Goal: Communication & Community: Answer question/provide support

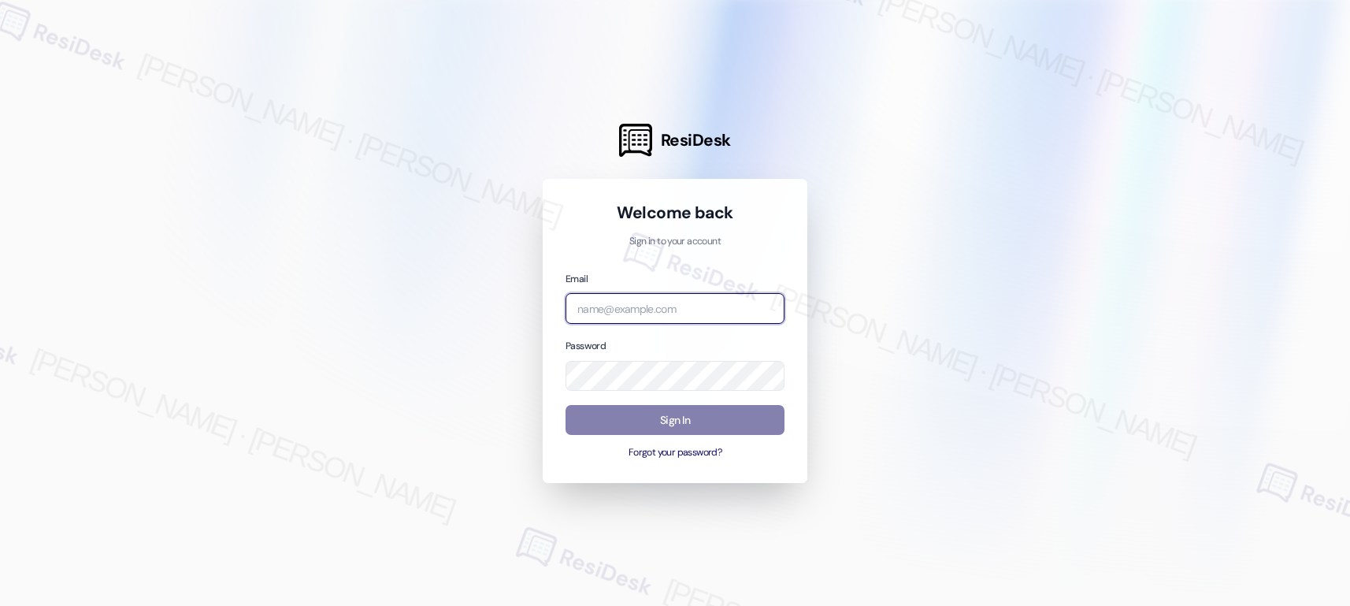
click at [707, 312] on input "email" at bounding box center [674, 308] width 219 height 31
click at [0, 605] on com-1password-button at bounding box center [0, 606] width 0 height 0
type input "automated-surveys-american_landmark-[PERSON_NAME].[PERSON_NAME].[PERSON_NAME]@a…"
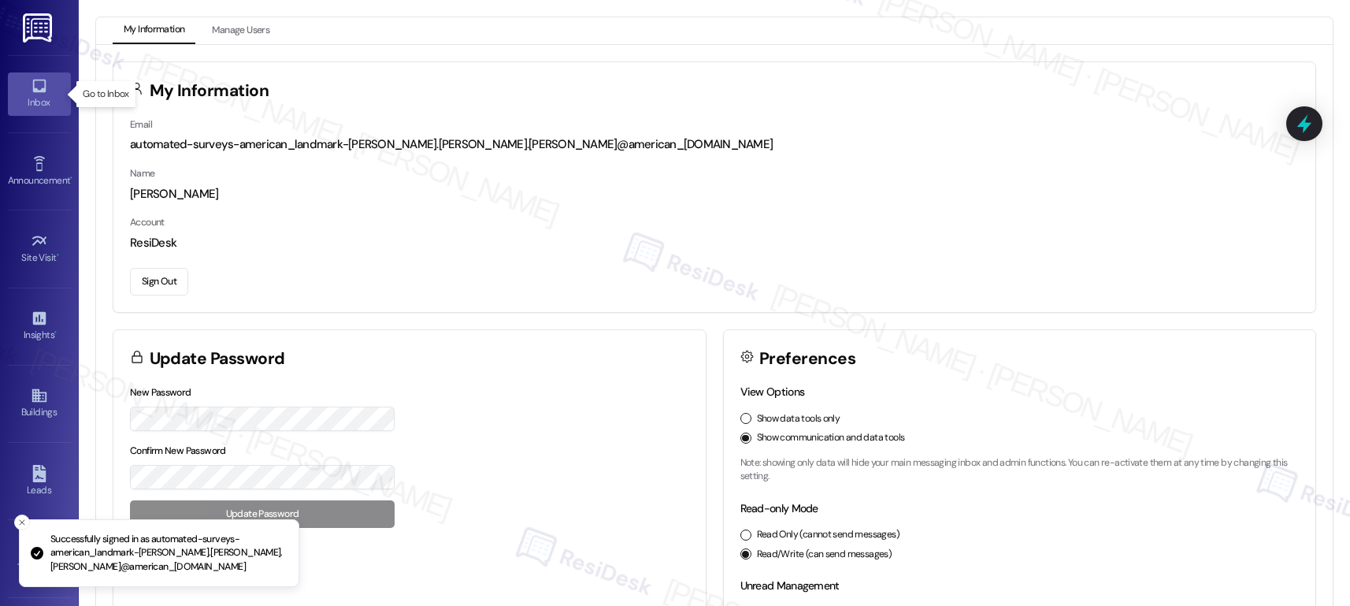
click at [39, 89] on icon at bounding box center [38, 86] width 13 height 13
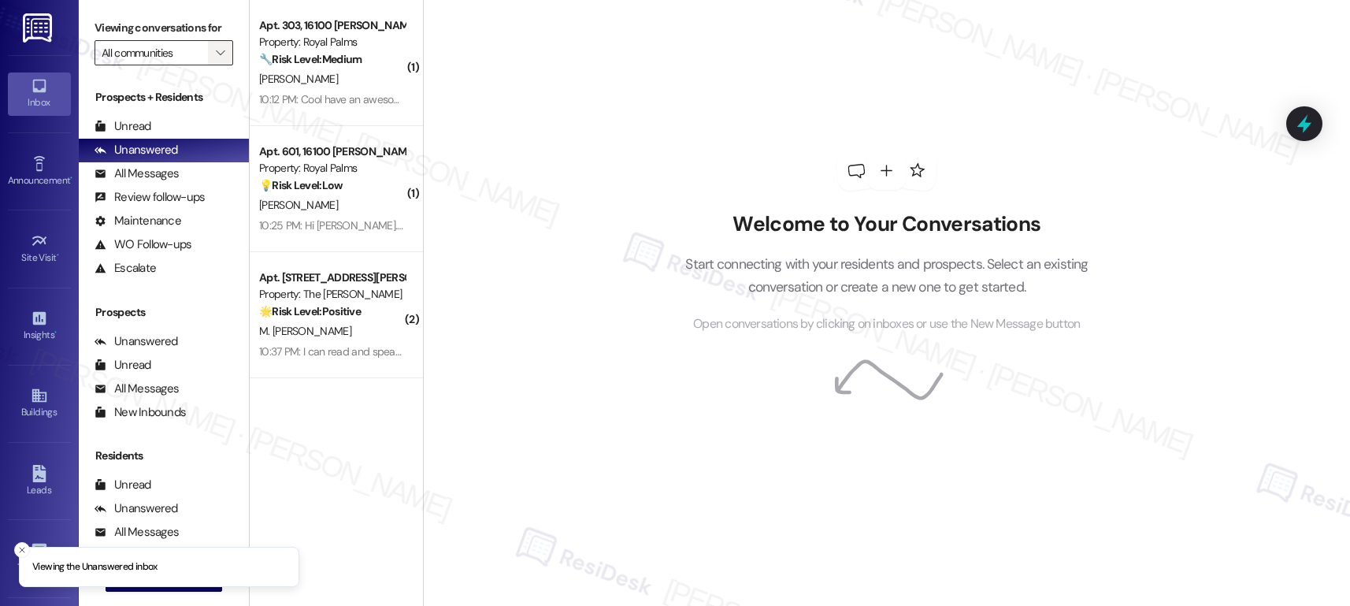
click at [216, 59] on icon "" at bounding box center [220, 52] width 9 height 13
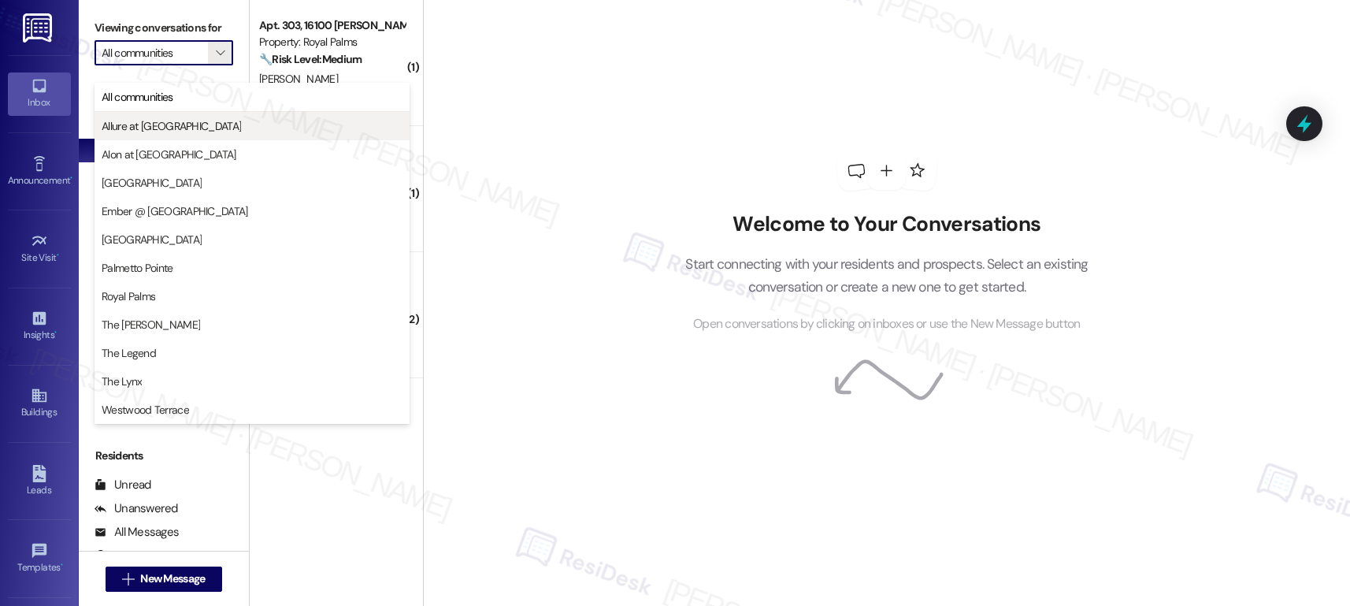
click at [186, 121] on span "Allure at [GEOGRAPHIC_DATA]" at bounding box center [252, 126] width 301 height 16
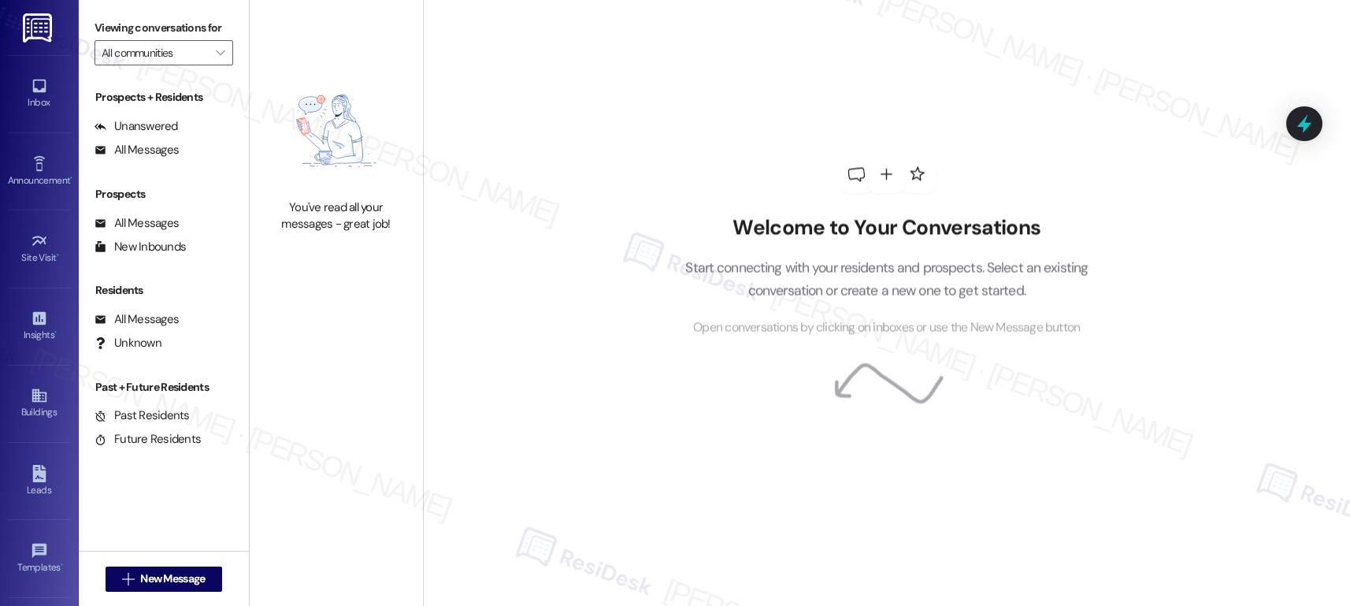
type input "Allure at [GEOGRAPHIC_DATA]"
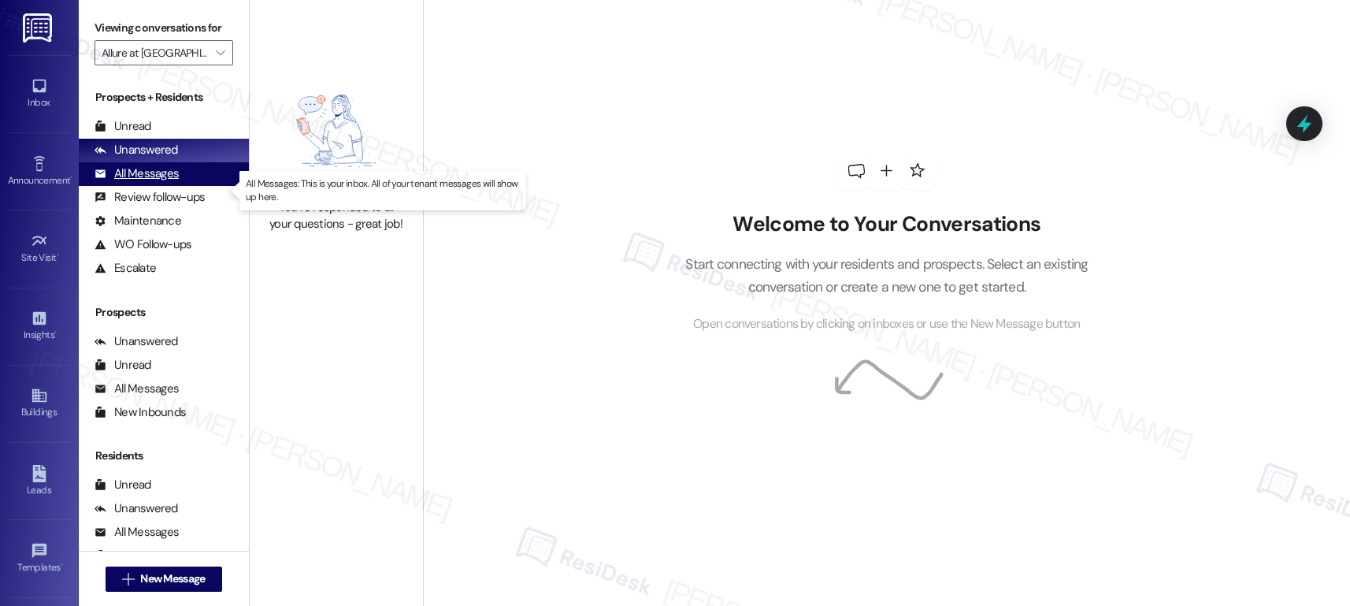
click at [142, 182] on div "All Messages" at bounding box center [137, 173] width 84 height 17
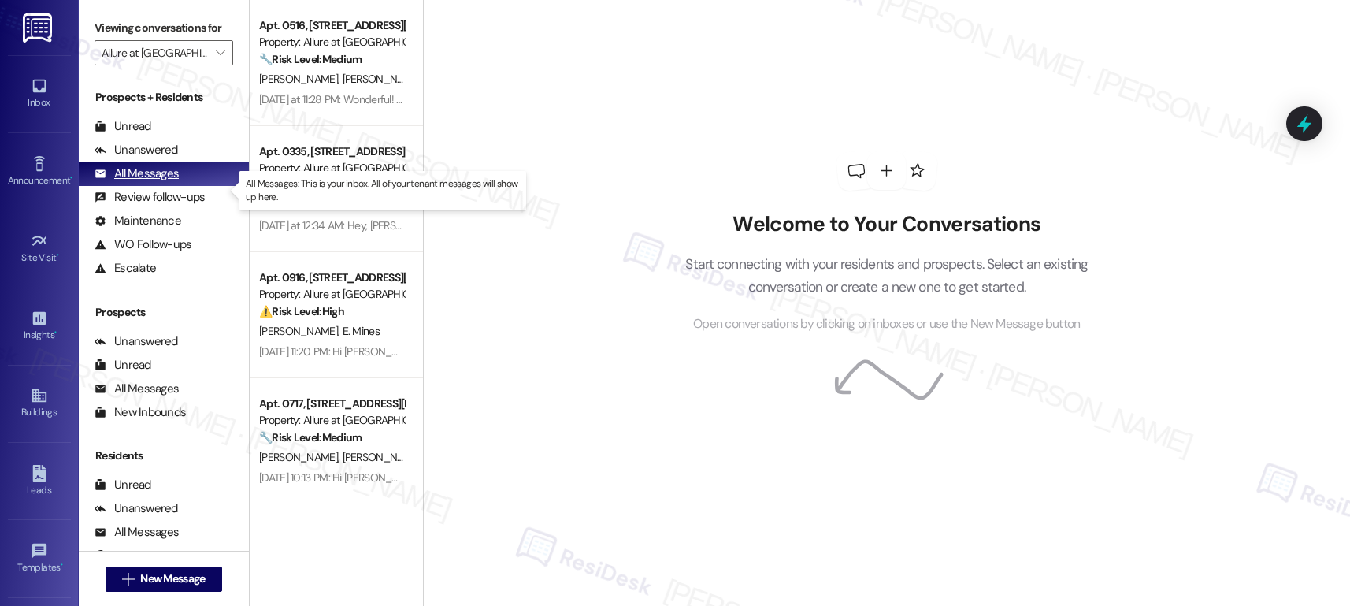
click at [142, 182] on div "All Messages" at bounding box center [137, 173] width 84 height 17
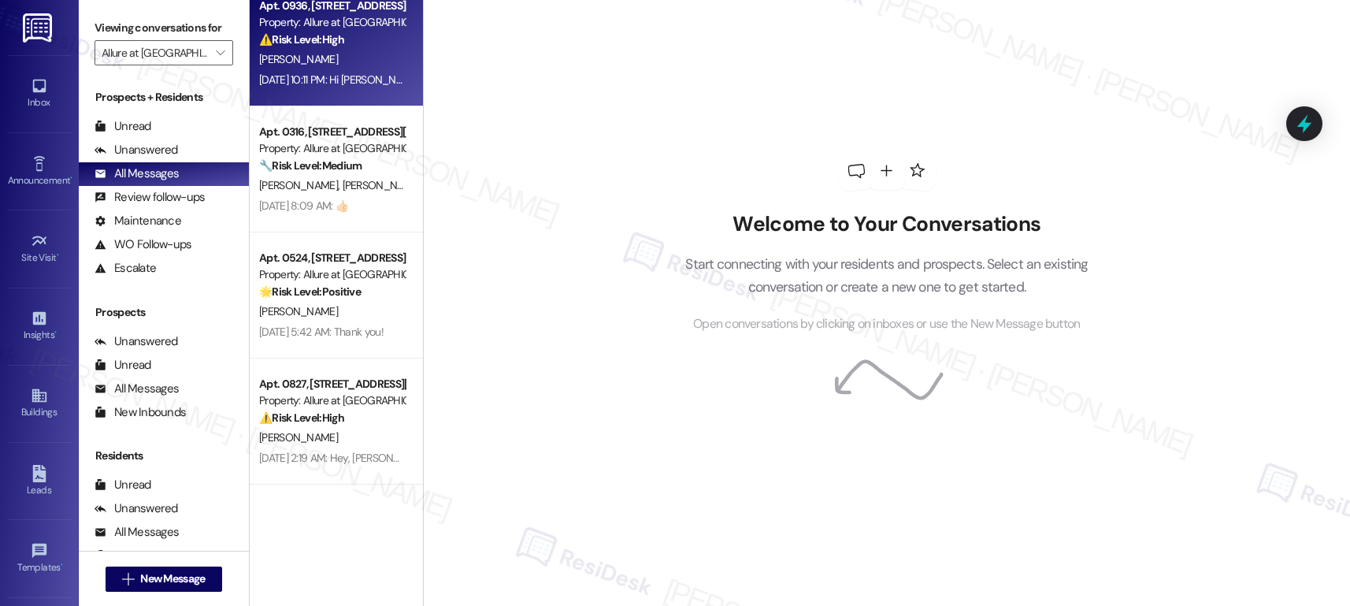
scroll to position [529, 0]
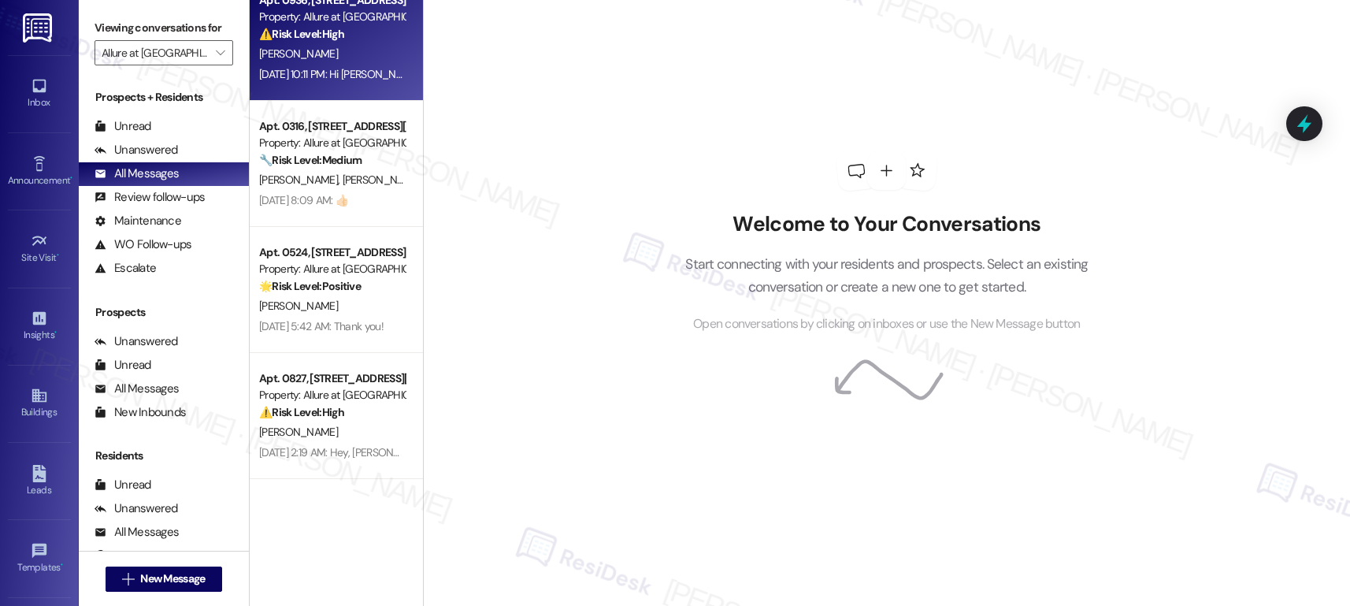
click at [299, 298] on div "[PERSON_NAME]" at bounding box center [332, 306] width 149 height 20
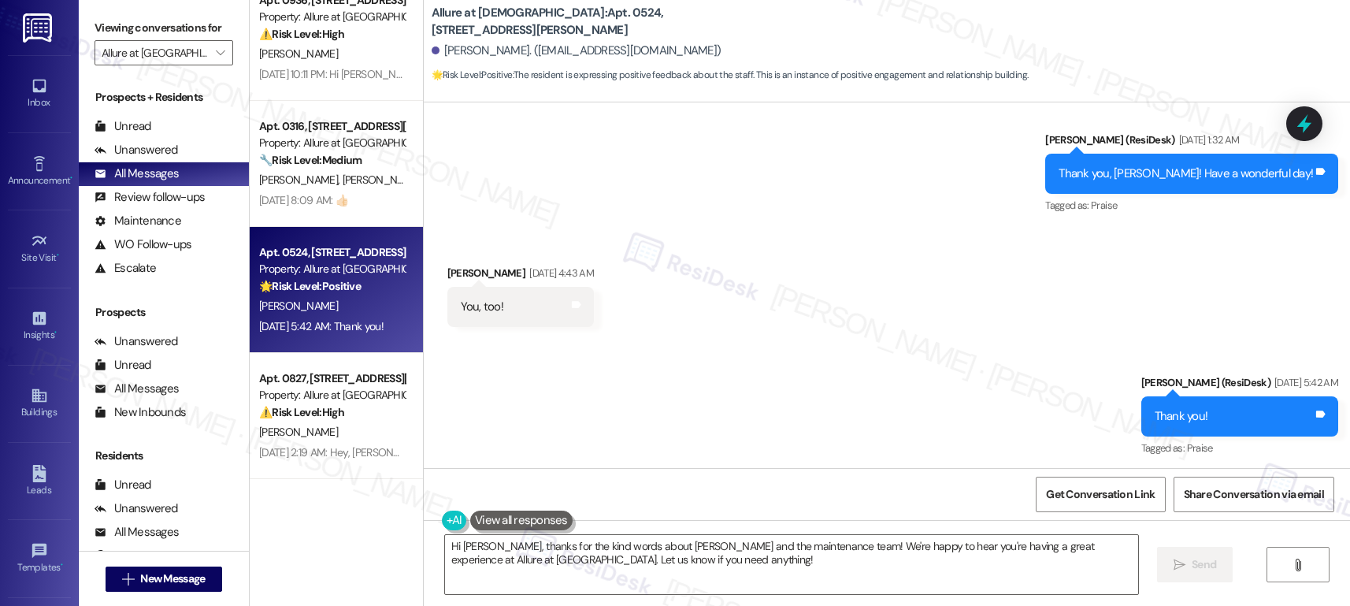
scroll to position [630, 0]
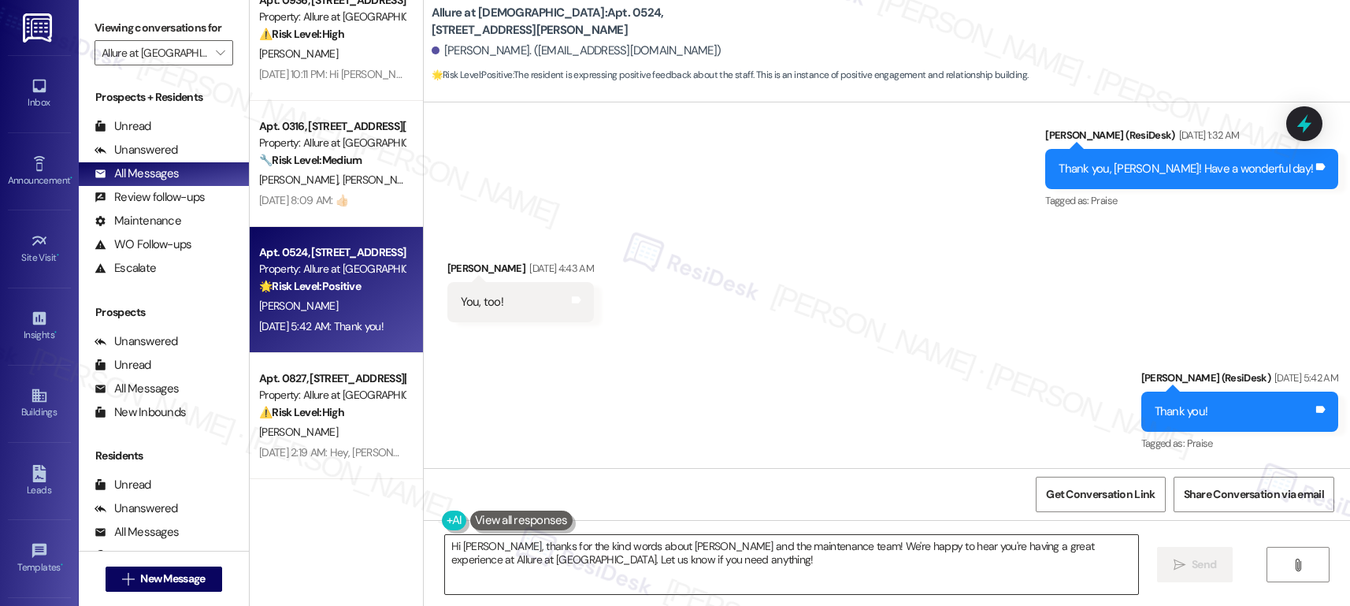
click at [632, 555] on textarea "Hi [PERSON_NAME], thanks for the kind words about [PERSON_NAME] and the mainten…" at bounding box center [791, 564] width 693 height 59
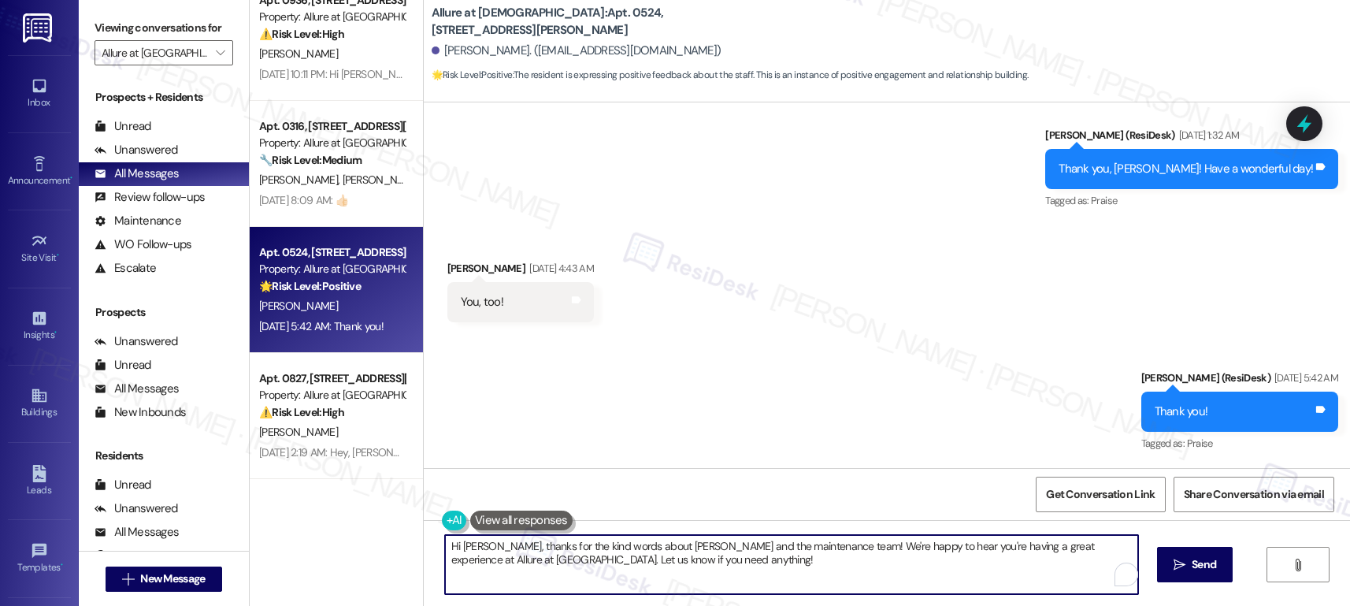
click at [665, 561] on textarea "Hi [PERSON_NAME], thanks for the kind words about [PERSON_NAME] and the mainten…" at bounding box center [791, 564] width 693 height 59
drag, startPoint x: 665, startPoint y: 561, endPoint x: 497, endPoint y: 549, distance: 168.2
click at [497, 549] on textarea "Hi [PERSON_NAME], thanks for the kind words about [PERSON_NAME] and the mainten…" at bounding box center [791, 564] width 693 height 59
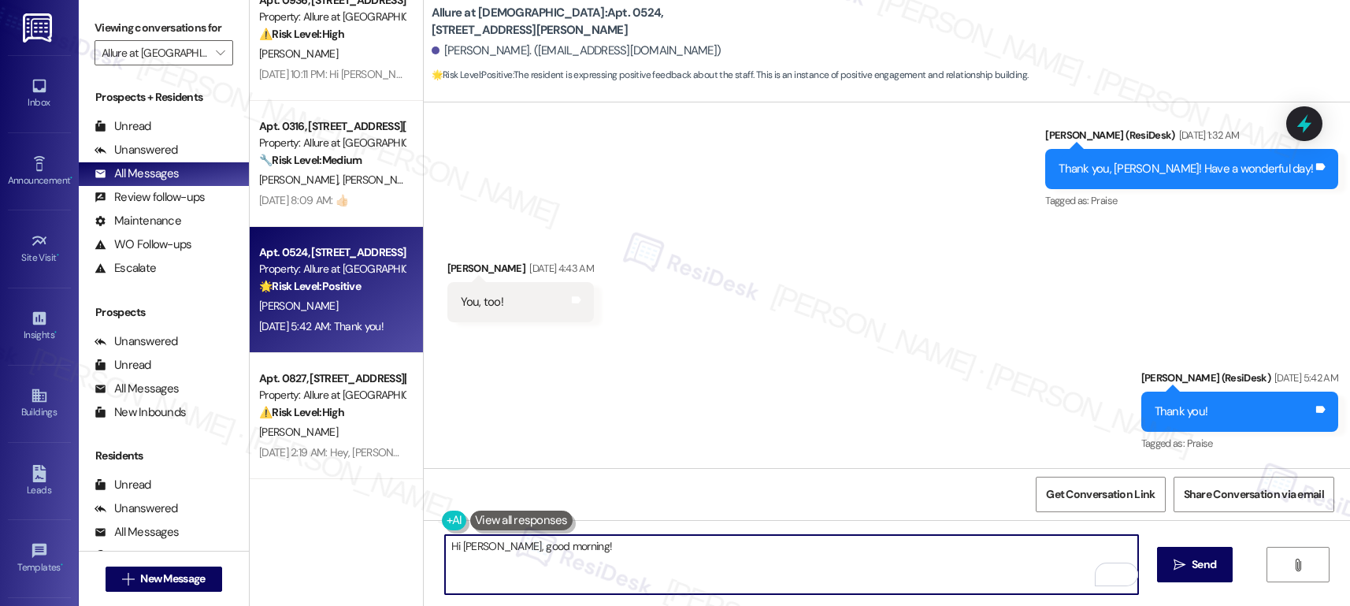
paste textarea "Can I ask a quick favor? If you have a moment, would you mind leaving us a Goog…"
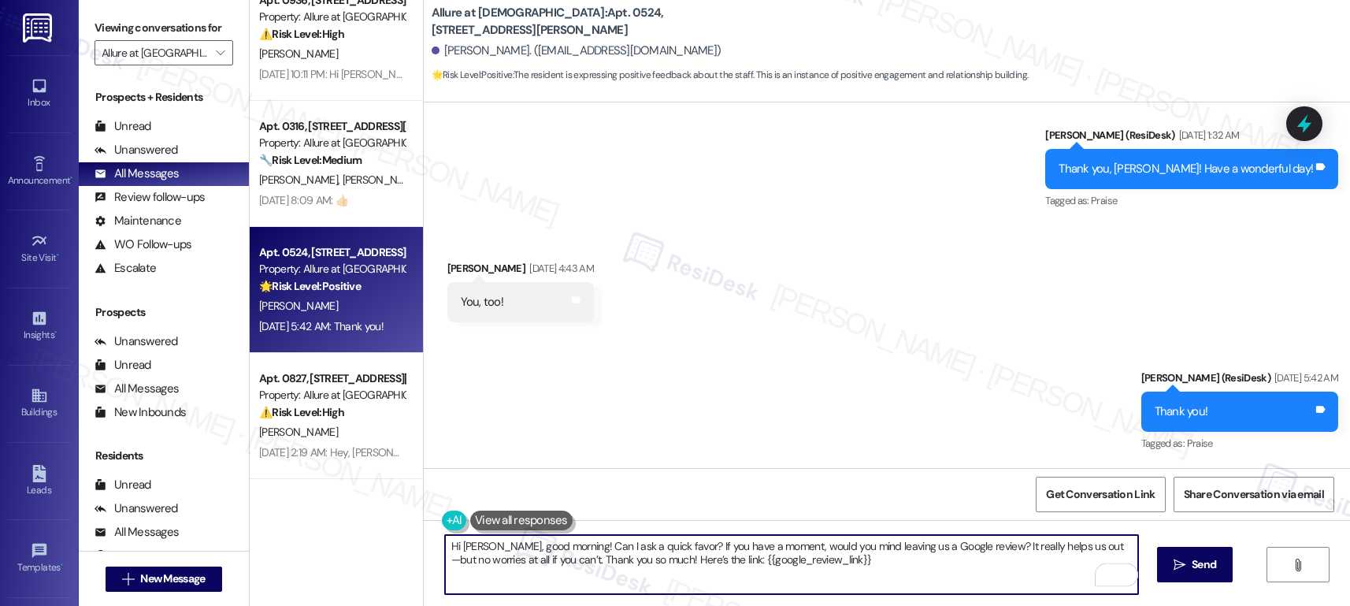
click at [867, 574] on textarea "Hi [PERSON_NAME], good morning! Can I ask a quick favor? If you have a moment, …" at bounding box center [791, 564] width 693 height 59
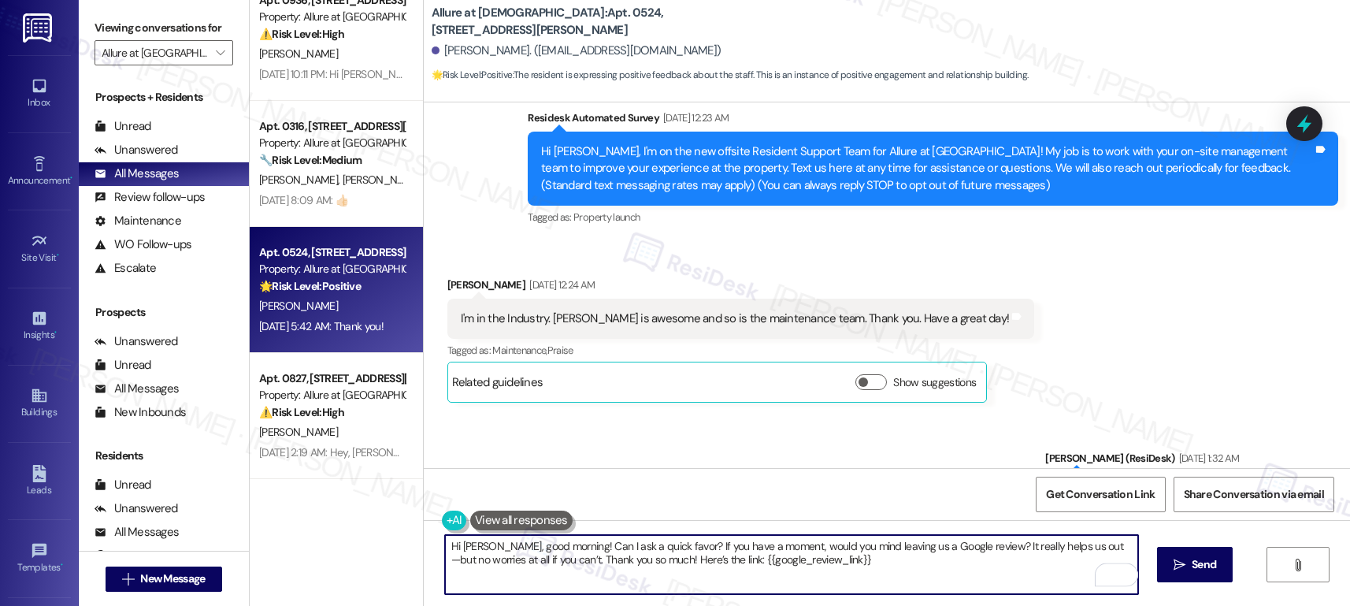
scroll to position [302, 0]
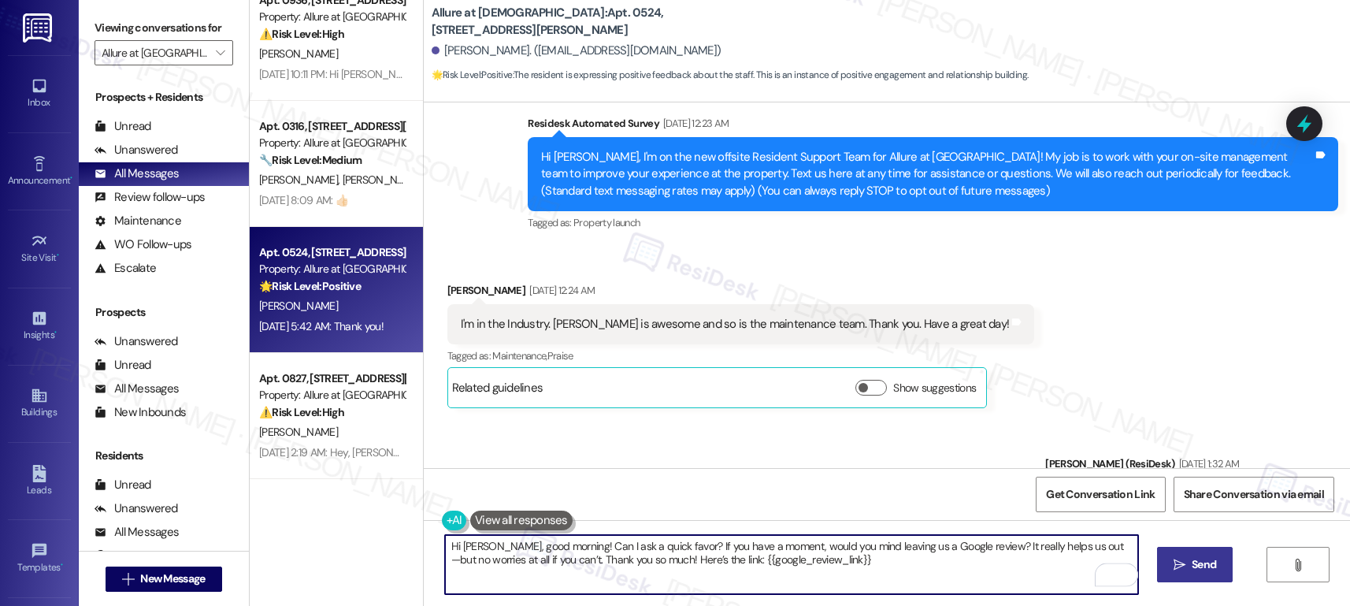
click at [1181, 567] on icon "" at bounding box center [1179, 564] width 12 height 13
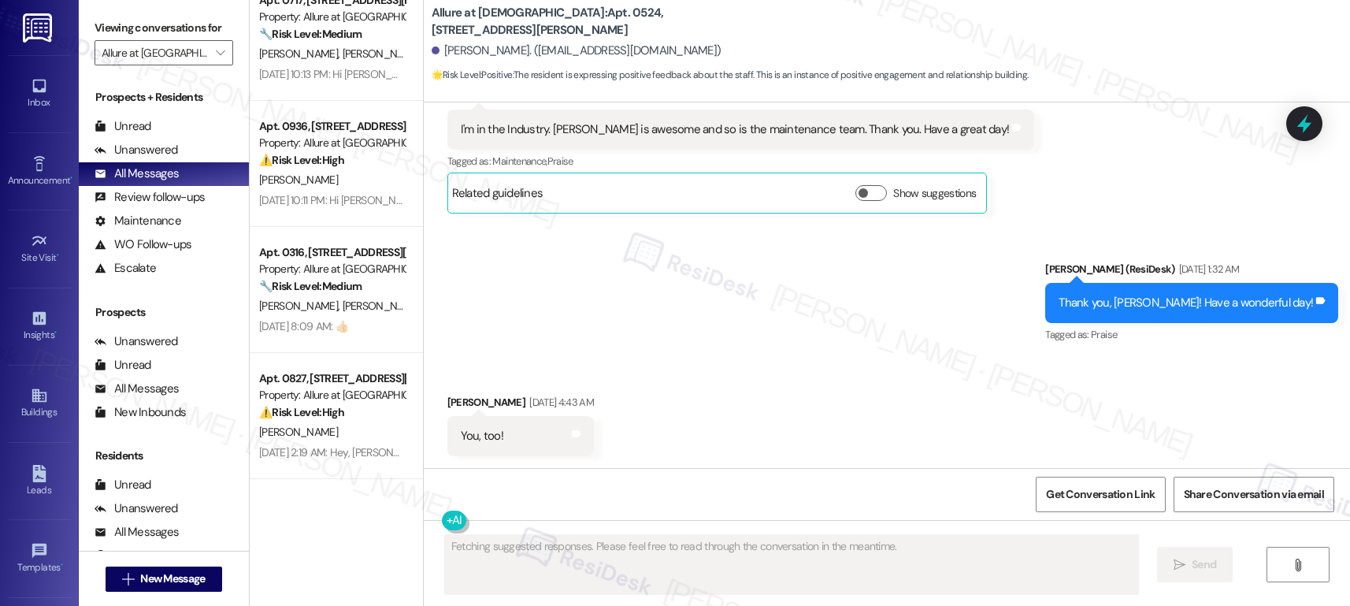
scroll to position [757, 0]
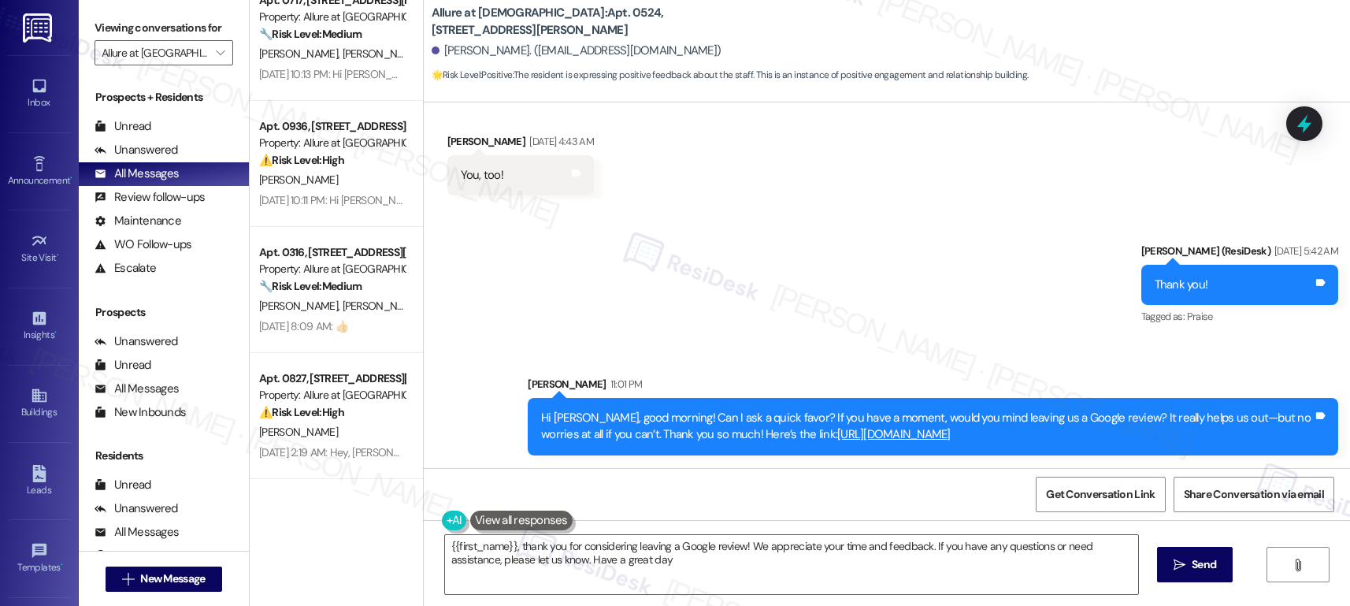
type textarea "{{first_name}}, thank you for considering leaving a Google review! We appreciat…"
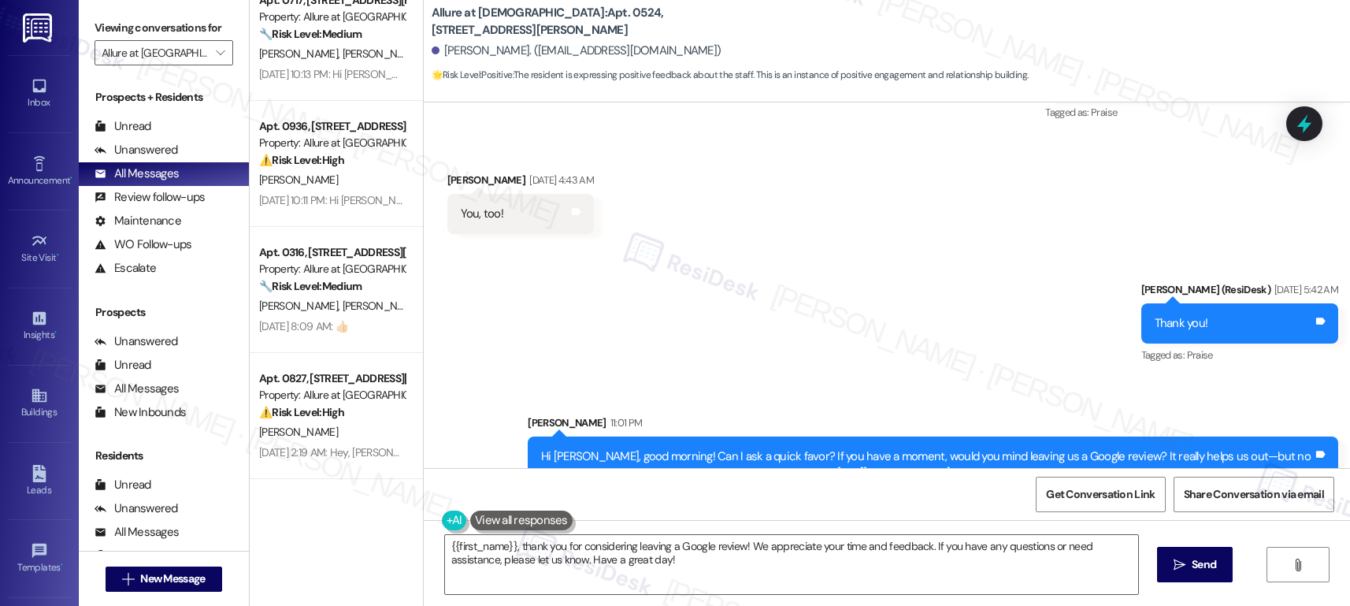
scroll to position [700, 0]
